Goal: Task Accomplishment & Management: Complete application form

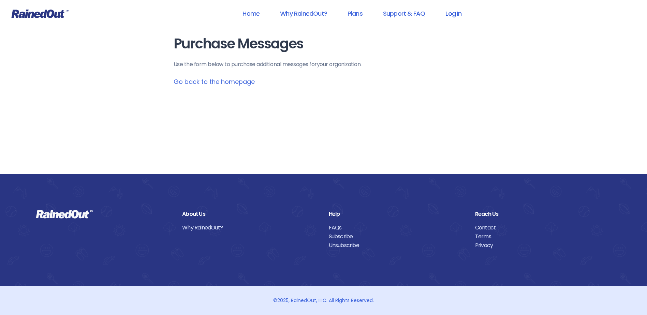
click at [452, 14] on link "Log In" at bounding box center [453, 13] width 34 height 15
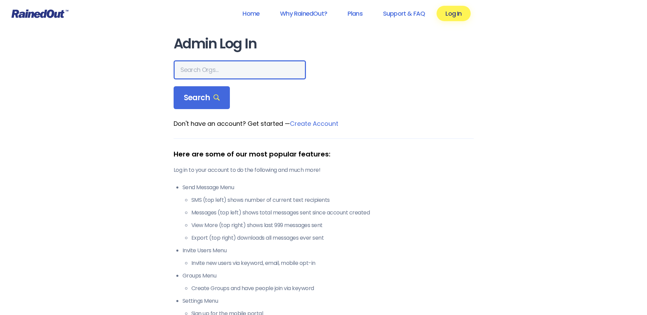
click at [221, 72] on input "text" at bounding box center [240, 69] width 132 height 19
type input "hfah"
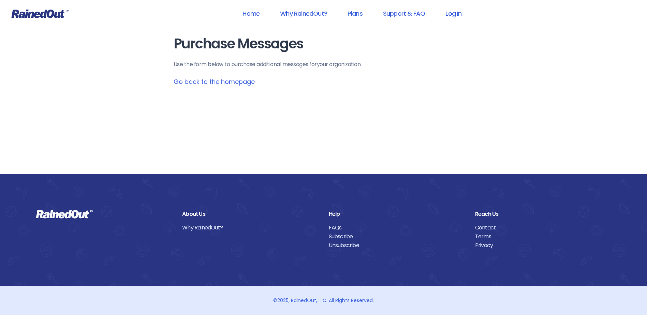
click at [455, 14] on link "Log In" at bounding box center [453, 13] width 34 height 15
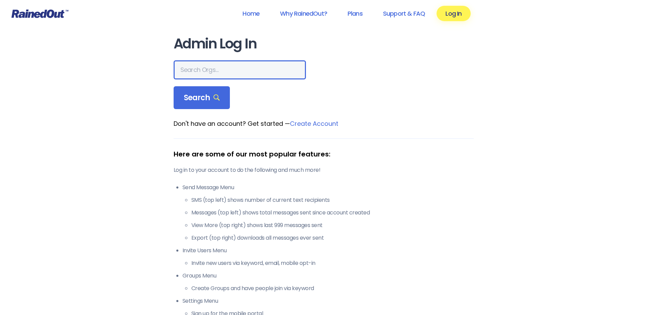
click at [229, 73] on input "text" at bounding box center [240, 69] width 132 height 19
type input "hfah"
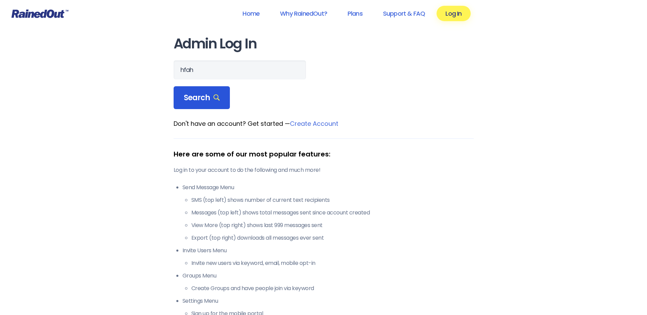
click at [198, 99] on span "Search" at bounding box center [202, 98] width 36 height 10
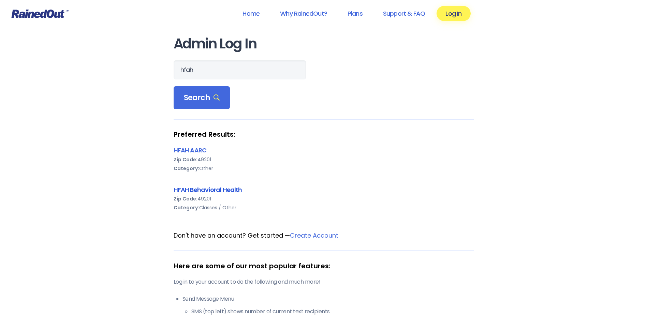
click at [201, 190] on link "HFAH Behavioral Health" at bounding box center [208, 189] width 69 height 9
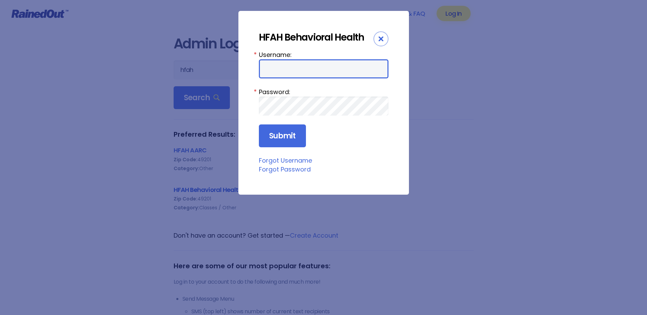
type input "chargenurse"
click at [358, 108] on form "Username: chargenurse * Password: * Submit" at bounding box center [324, 99] width 130 height 98
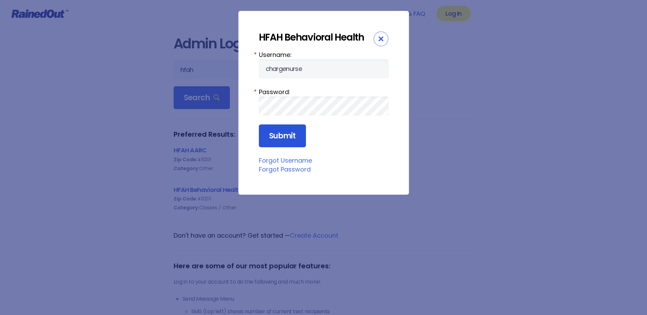
click at [275, 138] on input "Submit" at bounding box center [282, 135] width 47 height 23
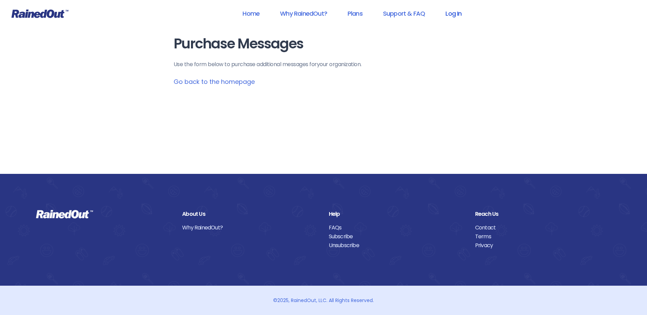
click at [445, 13] on link "Log In" at bounding box center [453, 13] width 34 height 15
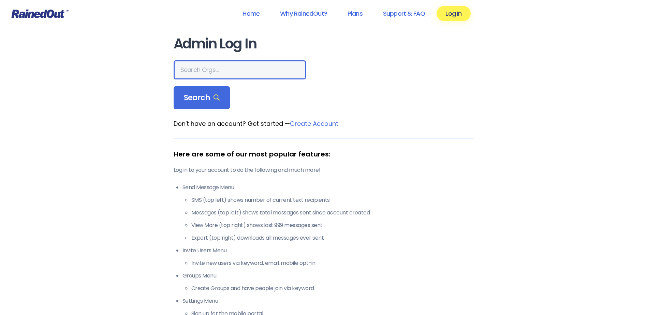
click at [205, 67] on input "text" at bounding box center [240, 69] width 132 height 19
type input "hfah"
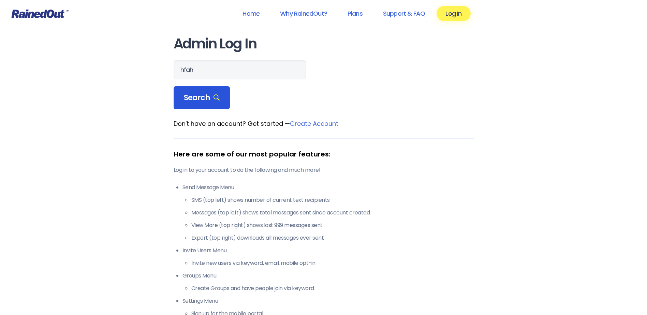
click at [204, 95] on span "Search" at bounding box center [202, 98] width 36 height 10
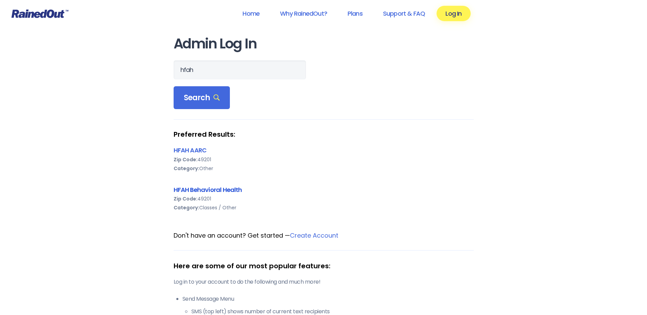
click at [222, 189] on link "HFAH Behavioral Health" at bounding box center [208, 189] width 69 height 9
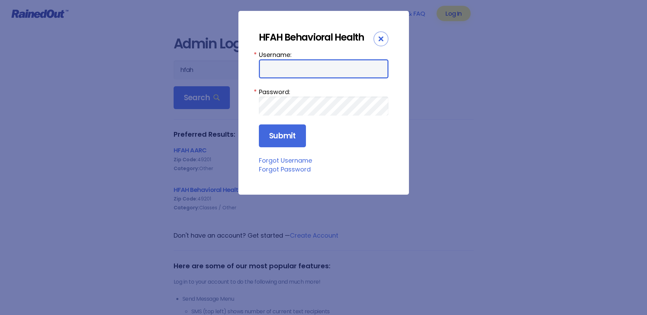
type input "chargenurse"
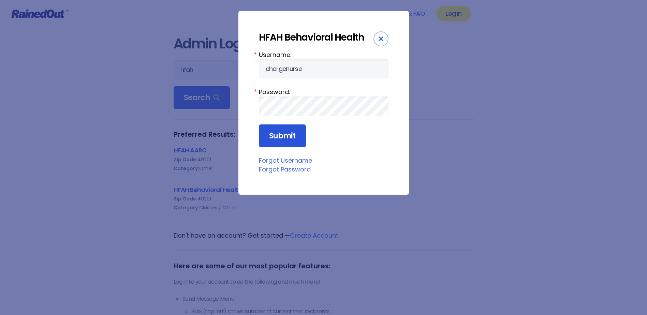
click at [282, 135] on input "Submit" at bounding box center [282, 135] width 47 height 23
